Goal: Check status: Check status

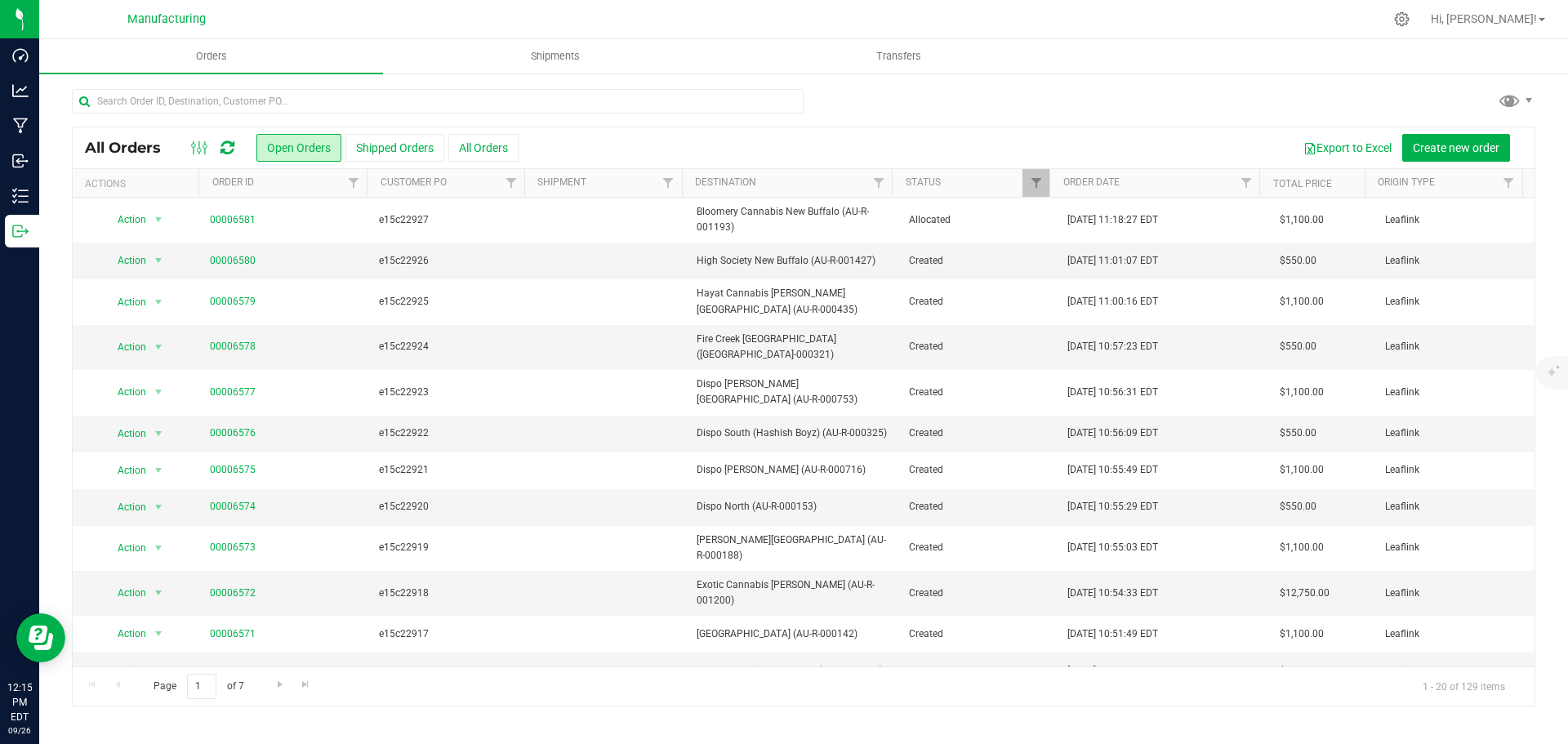
click at [222, 151] on icon at bounding box center [228, 147] width 14 height 16
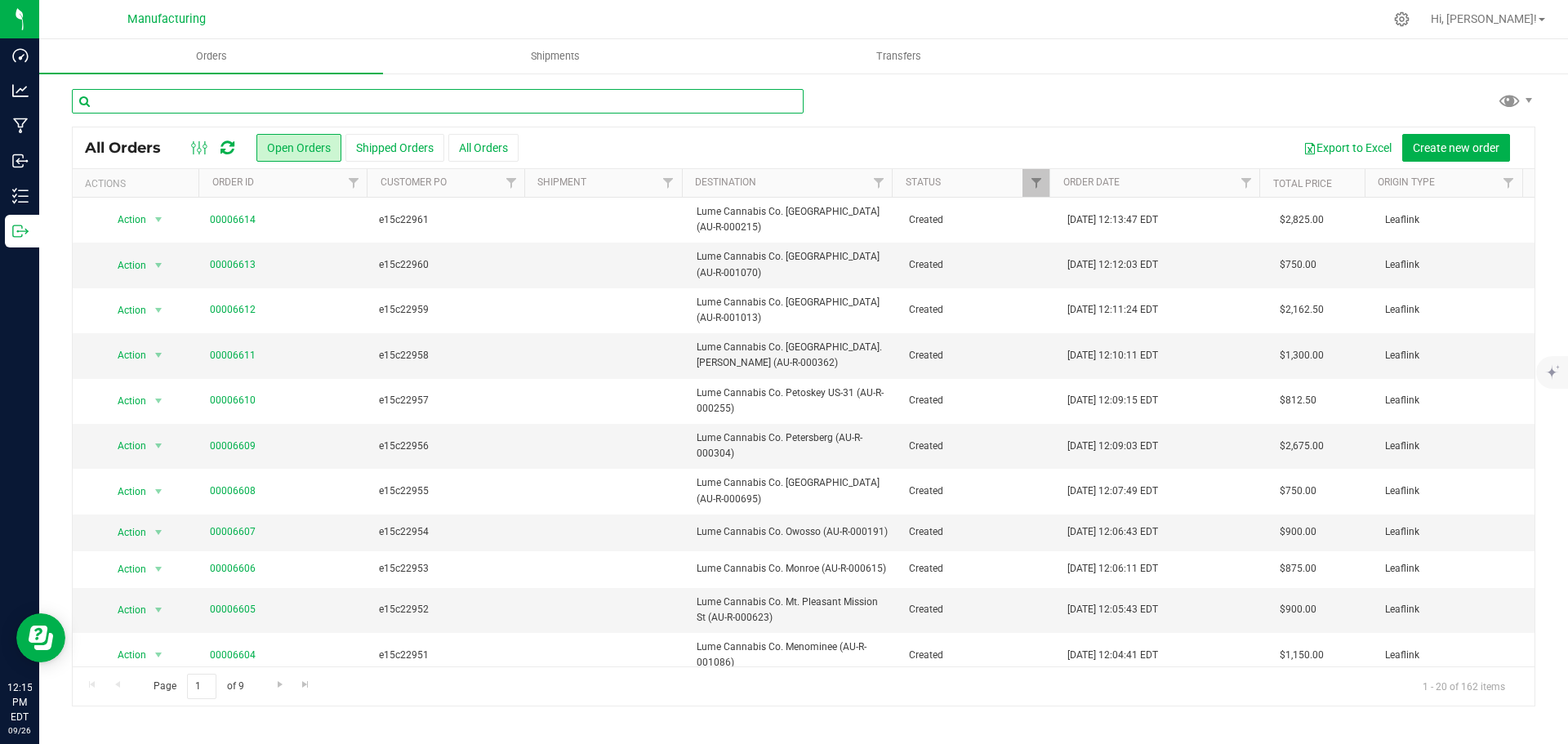
click at [280, 93] on input "text" at bounding box center [437, 101] width 731 height 25
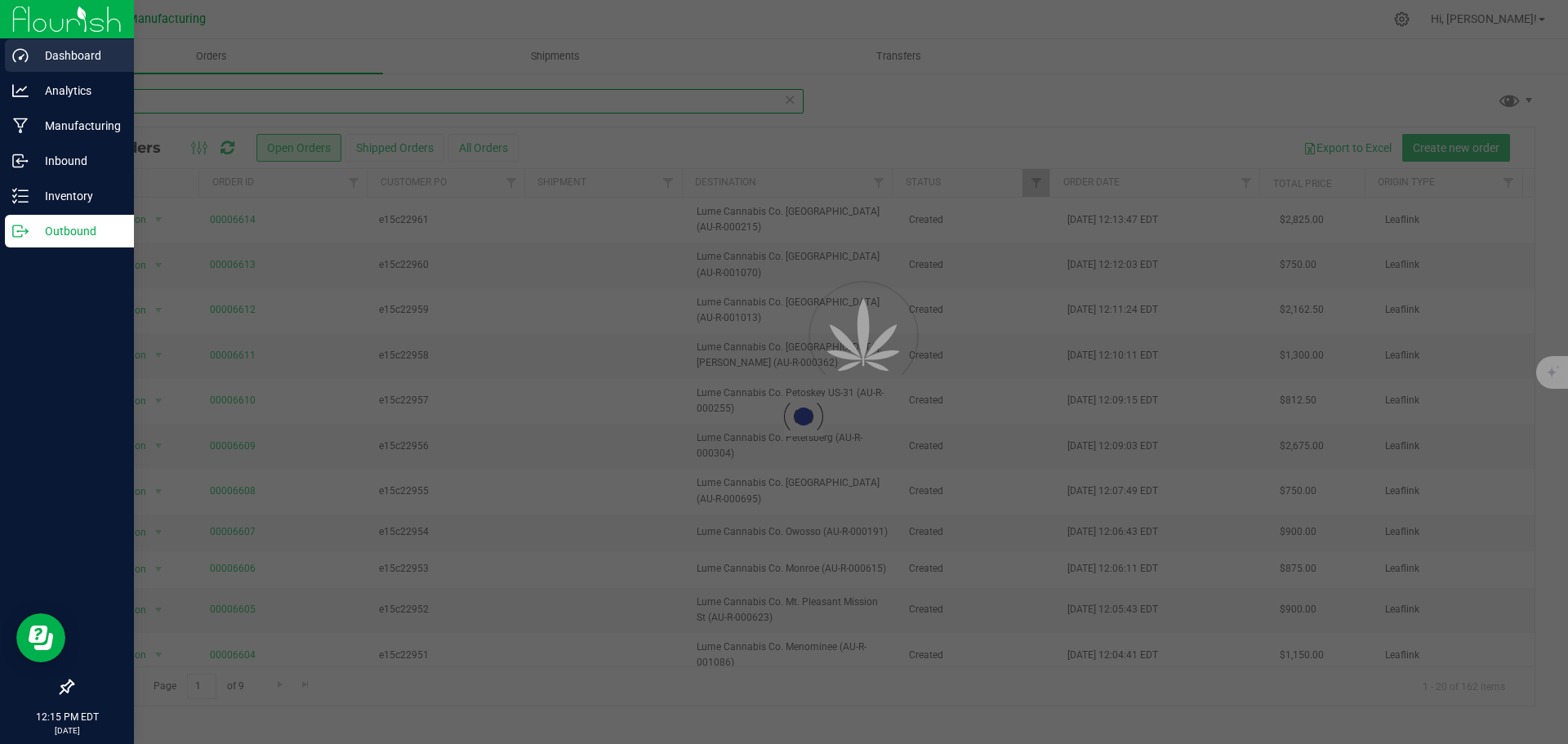
type input "lume"
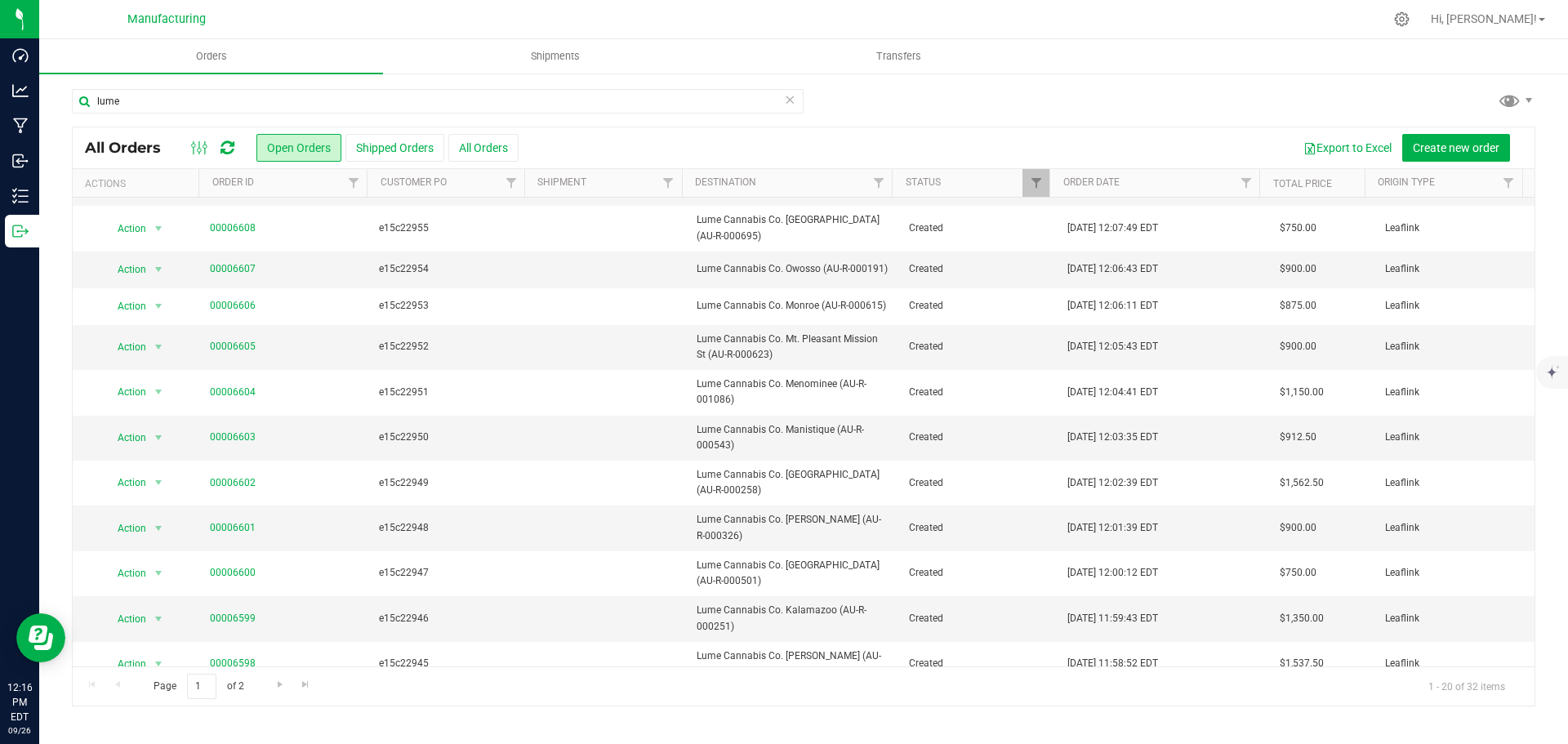
scroll to position [375, 0]
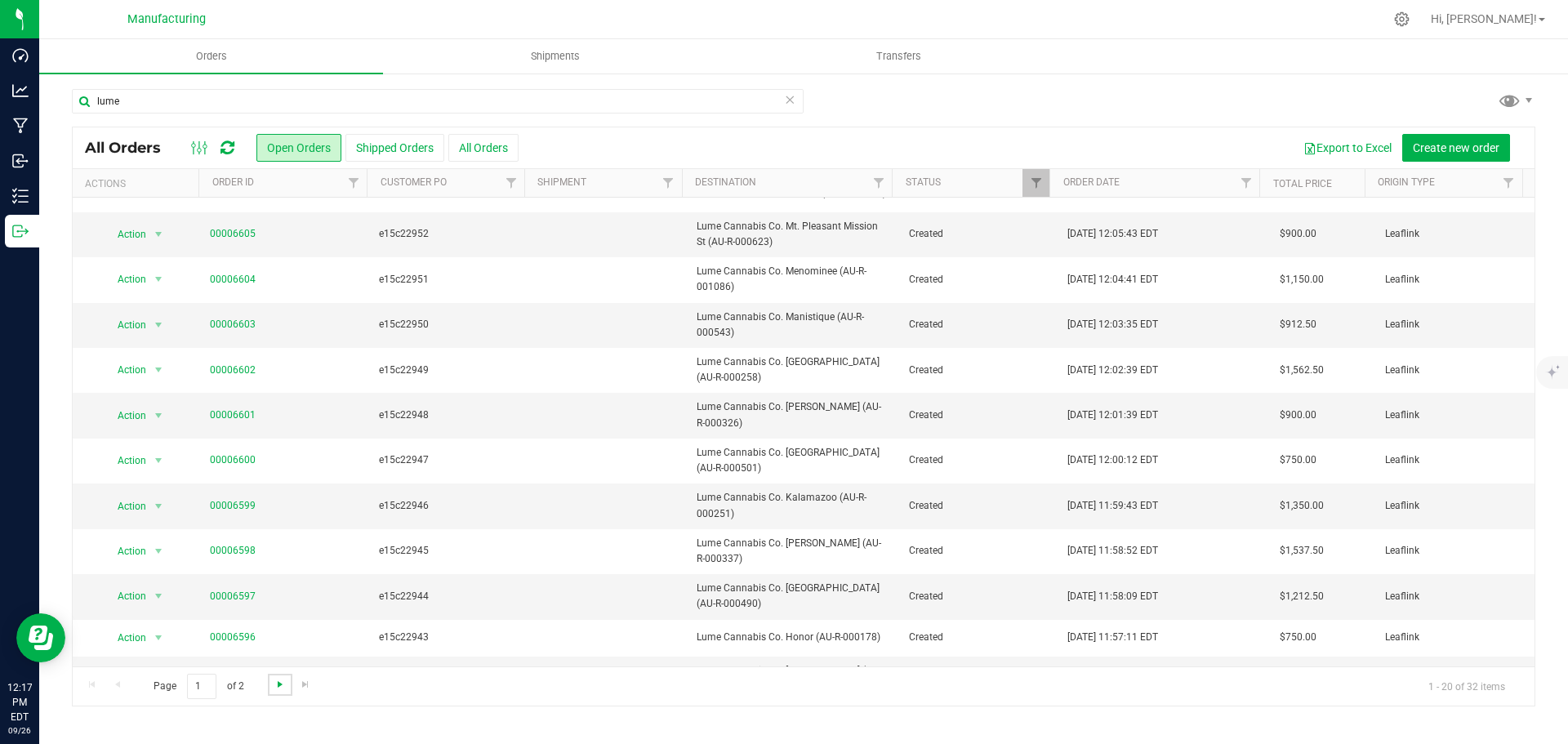
click at [280, 678] on span "Go to the next page" at bounding box center [280, 683] width 13 height 13
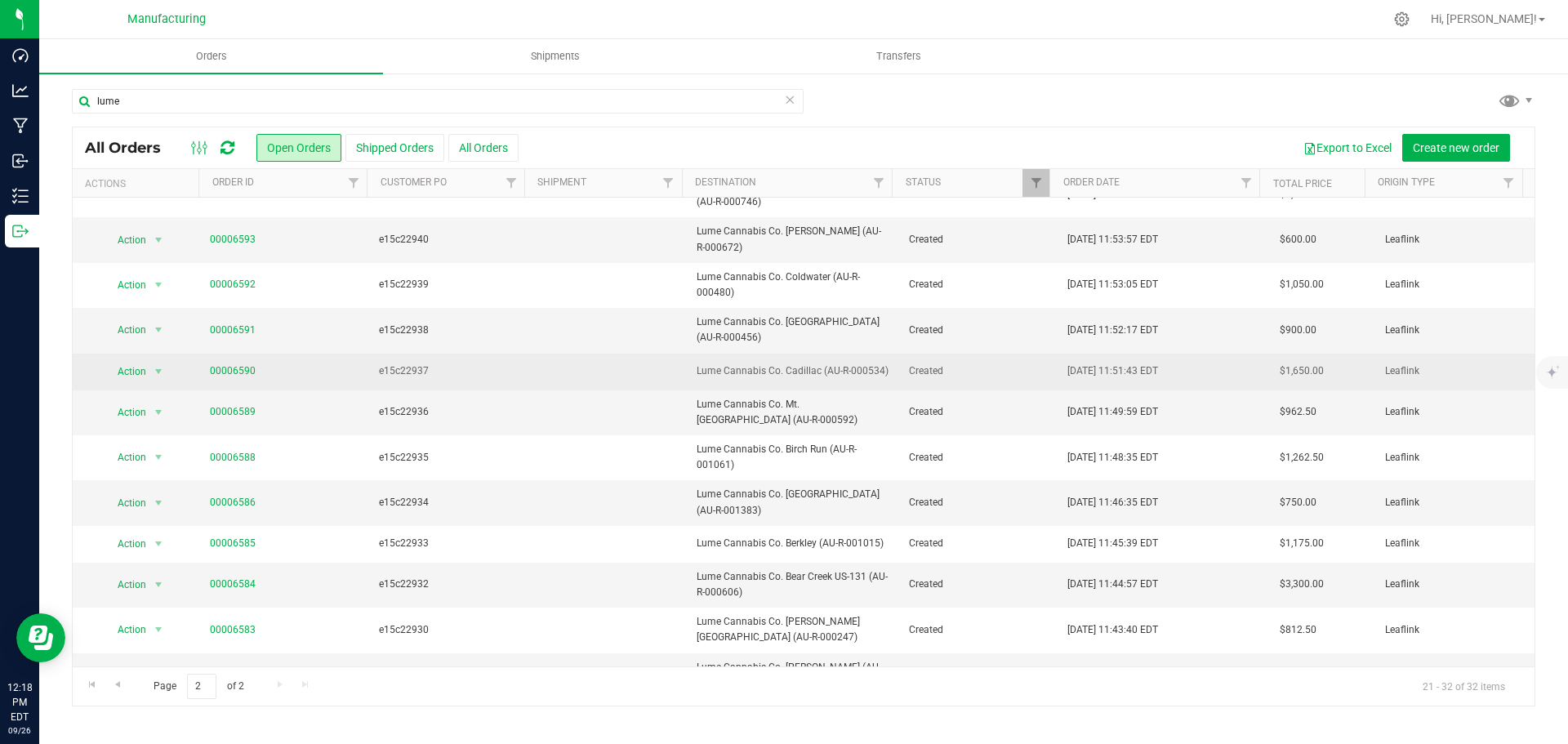
scroll to position [39, 0]
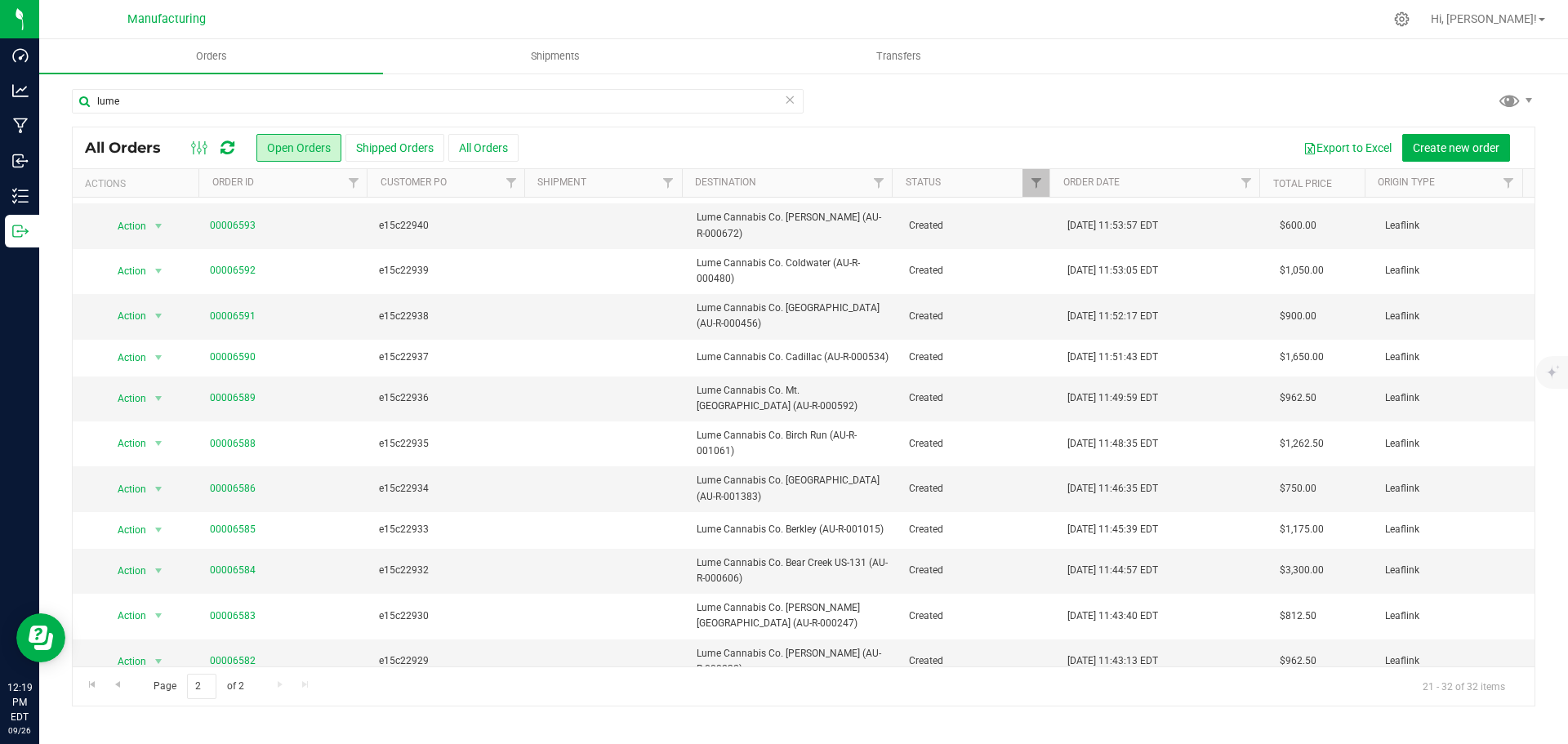
click at [162, 114] on div "lume" at bounding box center [437, 108] width 731 height 38
click at [160, 105] on input "lume" at bounding box center [437, 101] width 731 height 25
